Goal: Task Accomplishment & Management: Use online tool/utility

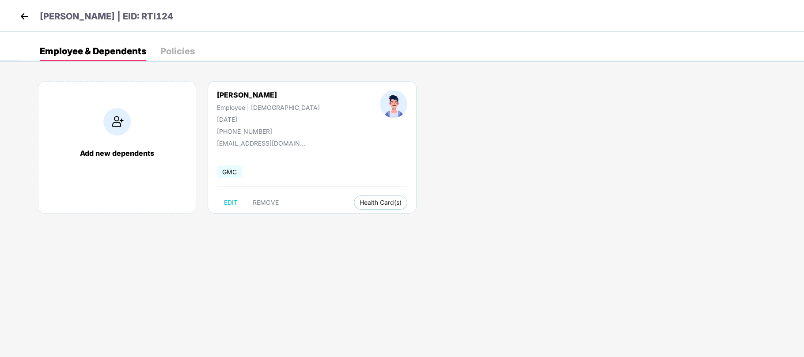
click at [27, 15] on img at bounding box center [24, 16] width 13 height 13
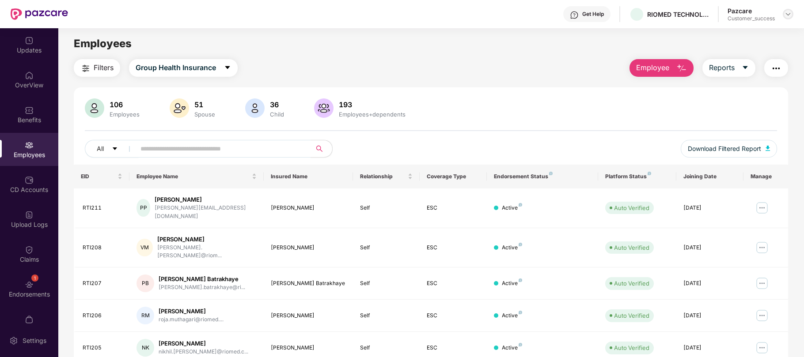
click at [790, 15] on img at bounding box center [787, 14] width 7 height 7
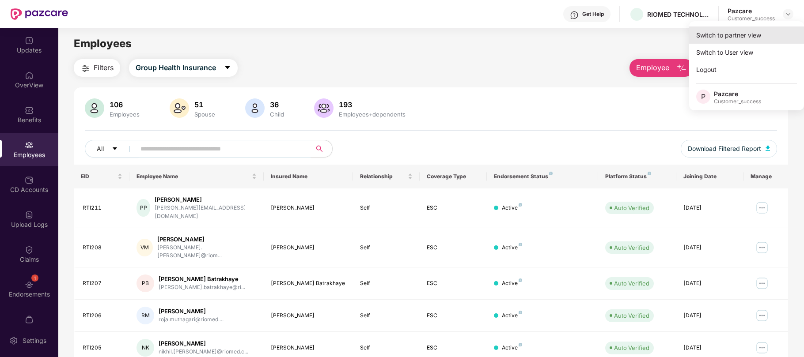
click at [733, 34] on div "Switch to partner view" at bounding box center [746, 34] width 115 height 17
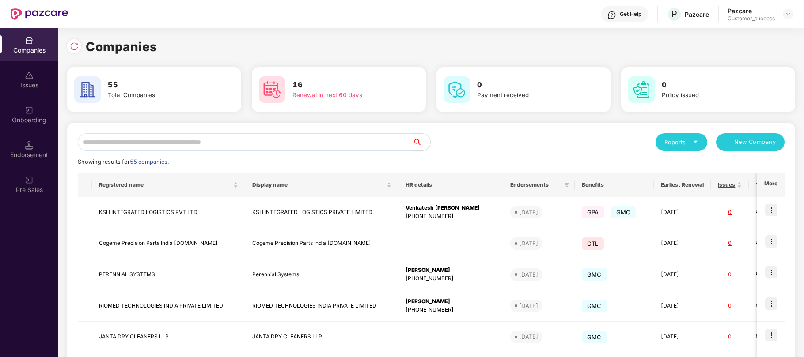
click at [249, 143] on input "text" at bounding box center [245, 142] width 335 height 18
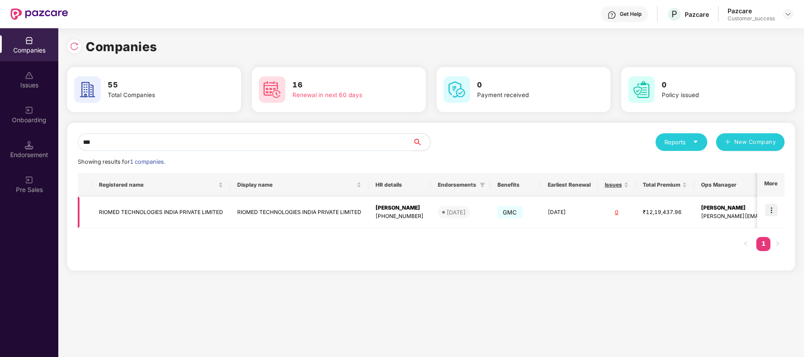
type input "***"
click at [358, 214] on td "RIOMED TECHNOLOGIES INDIA PRIVATE LIMITED" at bounding box center [299, 212] width 138 height 31
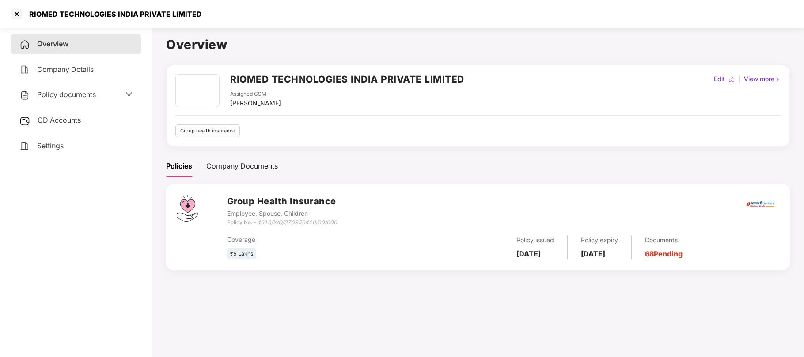
click at [58, 98] on div "Policy documents" at bounding box center [57, 94] width 76 height 11
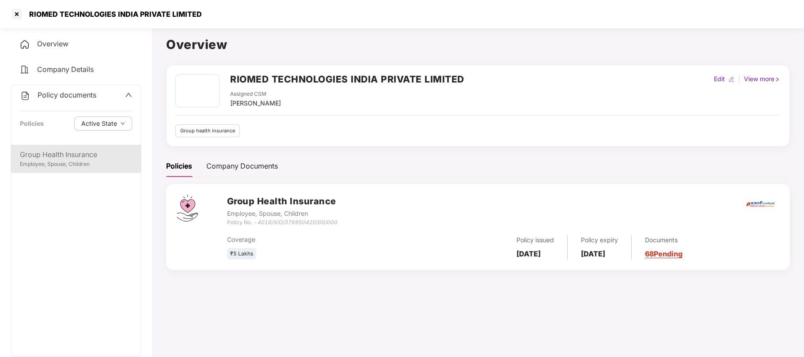
click at [60, 161] on div "Employee, Spouse, Children" at bounding box center [76, 164] width 112 height 8
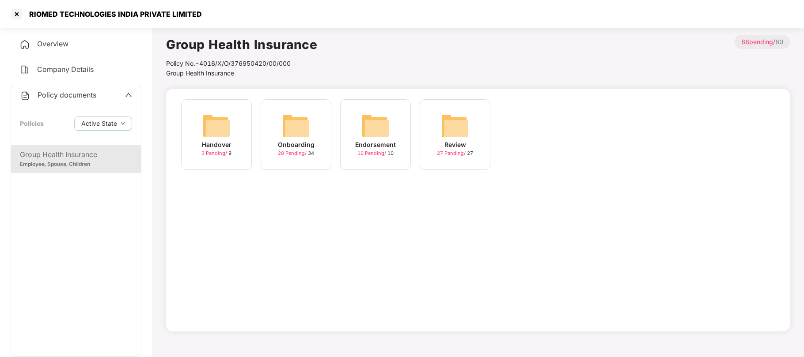
click at [301, 137] on img at bounding box center [296, 126] width 28 height 28
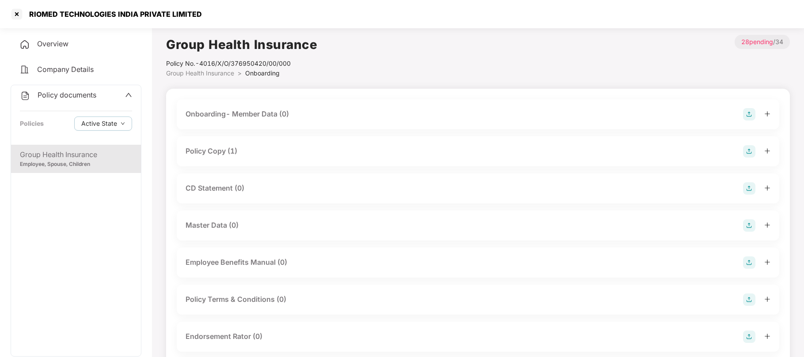
click at [223, 147] on div "Policy Copy (1)" at bounding box center [211, 151] width 52 height 11
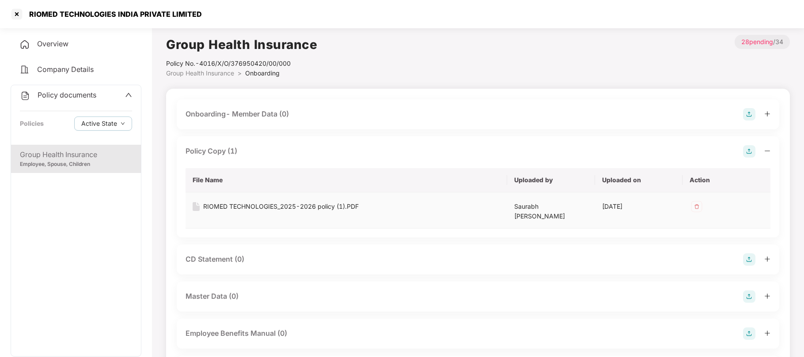
click at [237, 205] on div "RIOMED TECHNOLOGIES_2025-2026 policy (1).PDF" at bounding box center [280, 207] width 155 height 10
click at [18, 15] on div at bounding box center [17, 14] width 14 height 14
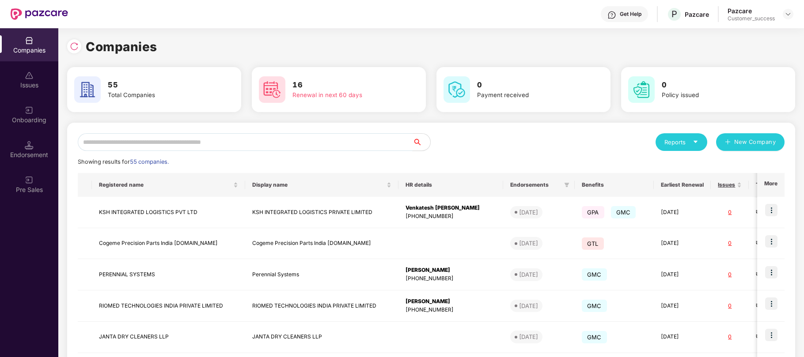
click at [218, 136] on input "text" at bounding box center [245, 142] width 335 height 18
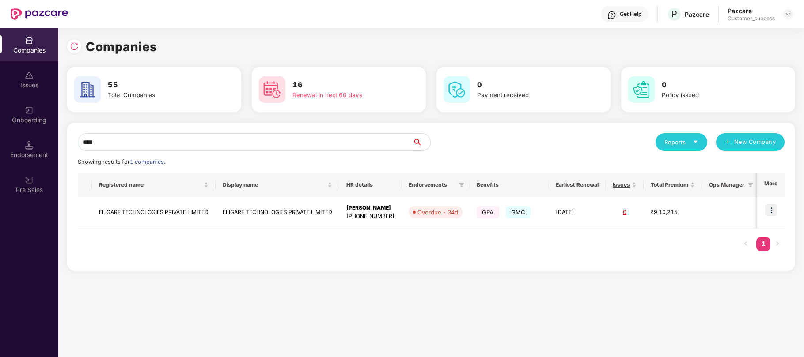
type input "****"
click at [276, 214] on td "ELIGARF TECHNOLOGIES PRIVATE LIMITED" at bounding box center [277, 212] width 124 height 31
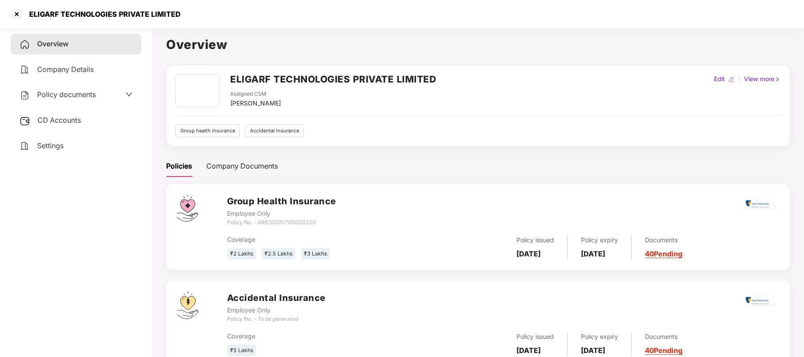
click at [57, 94] on span "Policy documents" at bounding box center [66, 94] width 59 height 9
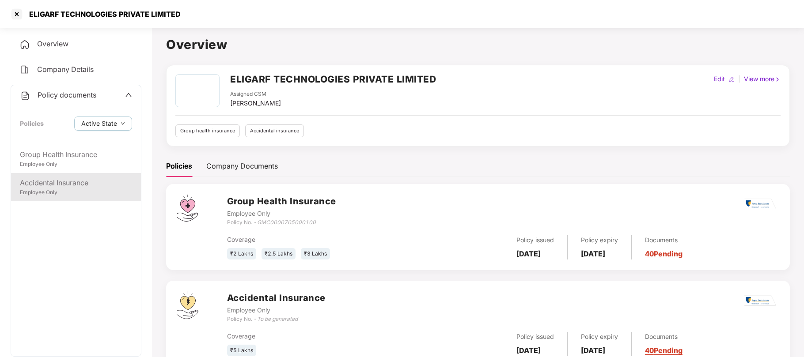
click at [49, 191] on div "Employee Only" at bounding box center [76, 193] width 112 height 8
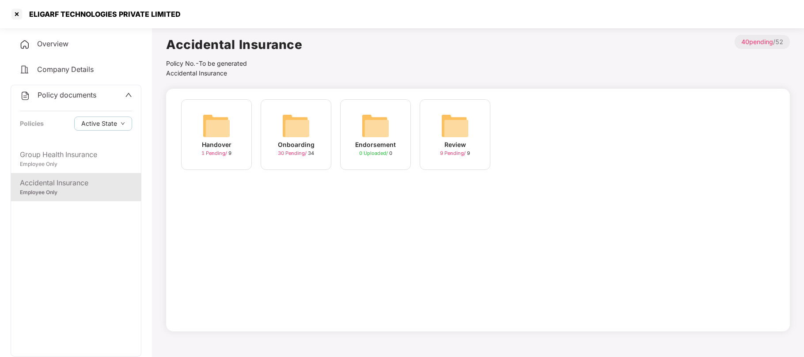
click at [305, 145] on div "Onboarding" at bounding box center [296, 145] width 37 height 10
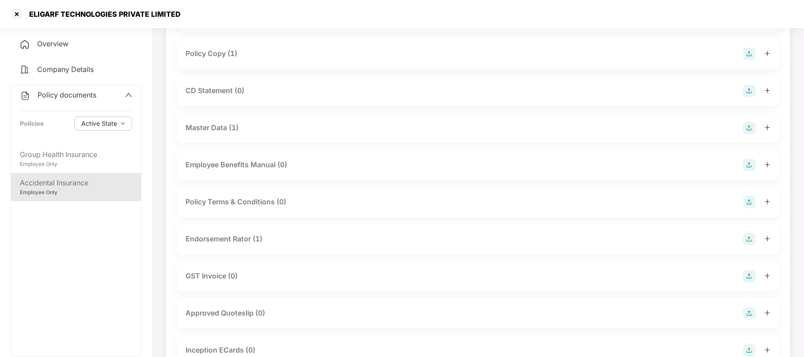
scroll to position [99, 0]
click at [221, 128] on div "Master Data (1)" at bounding box center [211, 126] width 53 height 11
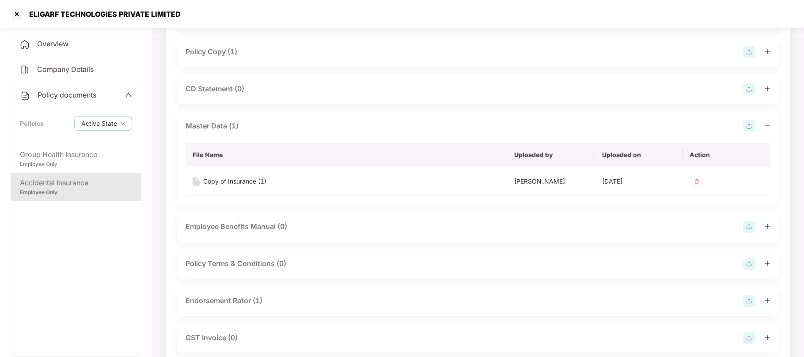
click at [749, 125] on img at bounding box center [749, 126] width 12 height 12
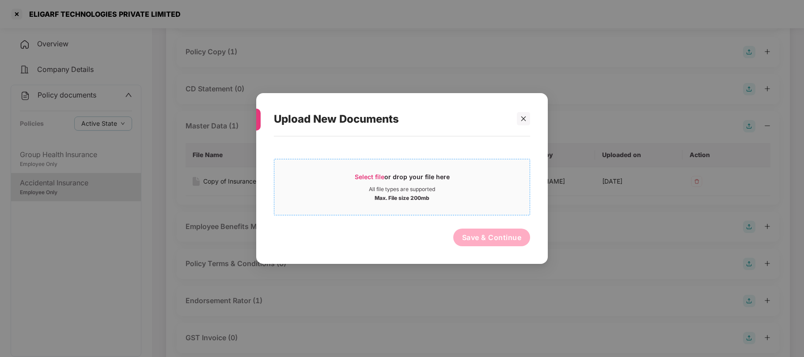
click at [371, 175] on span "Select file" at bounding box center [370, 177] width 30 height 8
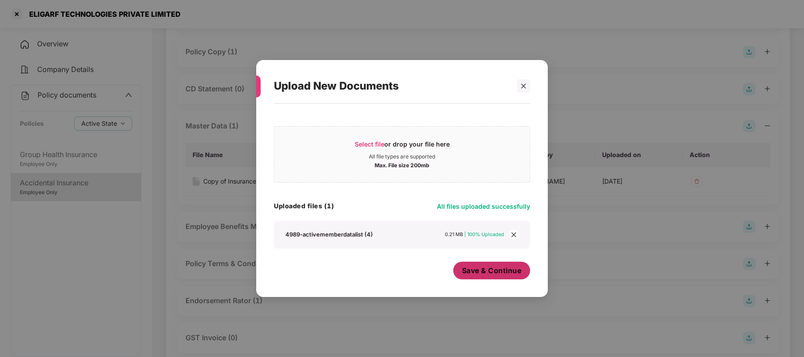
click at [498, 272] on span "Save & Continue" at bounding box center [492, 271] width 60 height 10
